Goal: Navigation & Orientation: Find specific page/section

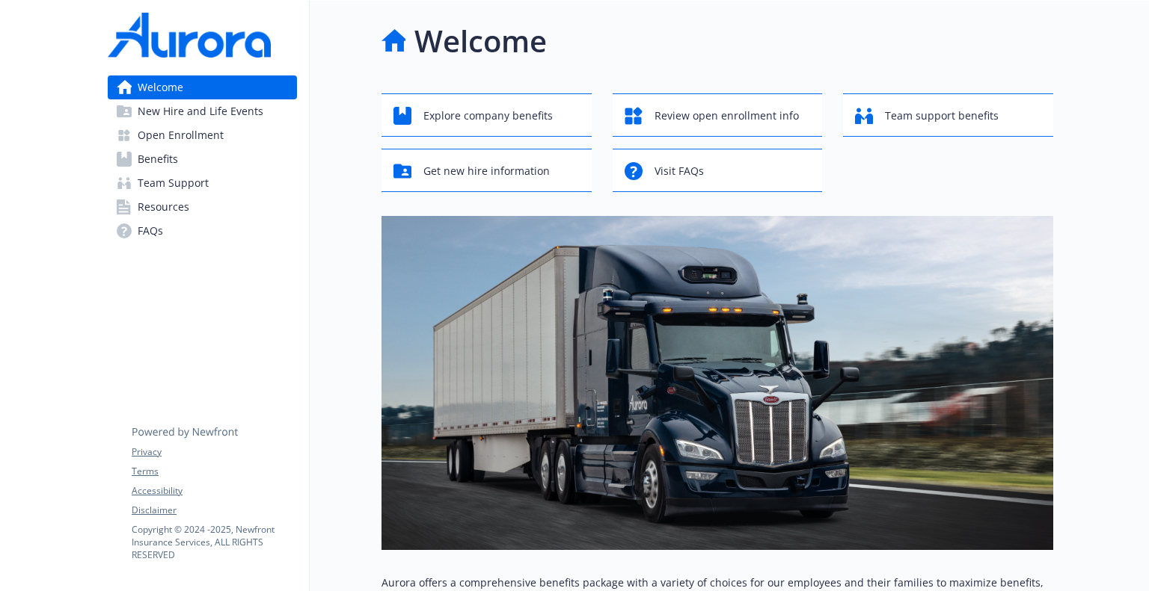
drag, startPoint x: 0, startPoint y: 0, endPoint x: 336, endPoint y: 76, distance: 344.1
click at [334, 82] on div "Welcome Explore company benefits Review open enrollment info Team support benef…" at bounding box center [681, 480] width 743 height 959
